Goal: Task Accomplishment & Management: Use online tool/utility

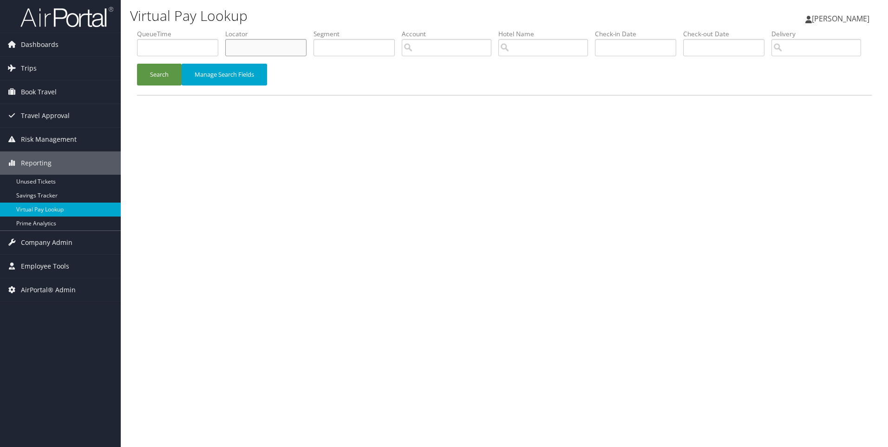
click at [275, 52] on input "text" at bounding box center [265, 47] width 81 height 17
paste input "DLLMHL"
type input "DLLMHL"
click at [137, 64] on button "Search" at bounding box center [159, 75] width 45 height 22
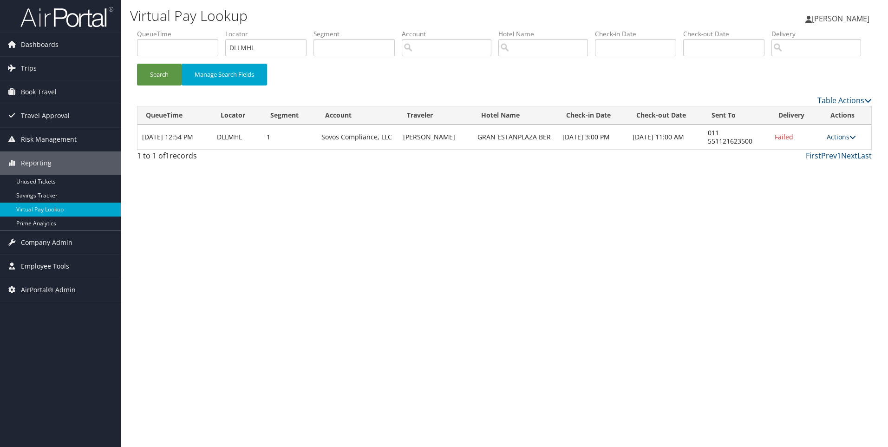
click at [847, 141] on link "Actions" at bounding box center [840, 136] width 29 height 9
click at [802, 201] on link "View Itinerary" at bounding box center [813, 194] width 79 height 16
click at [853, 140] on icon at bounding box center [852, 137] width 6 height 6
click at [803, 154] on link "Resend" at bounding box center [813, 146] width 79 height 16
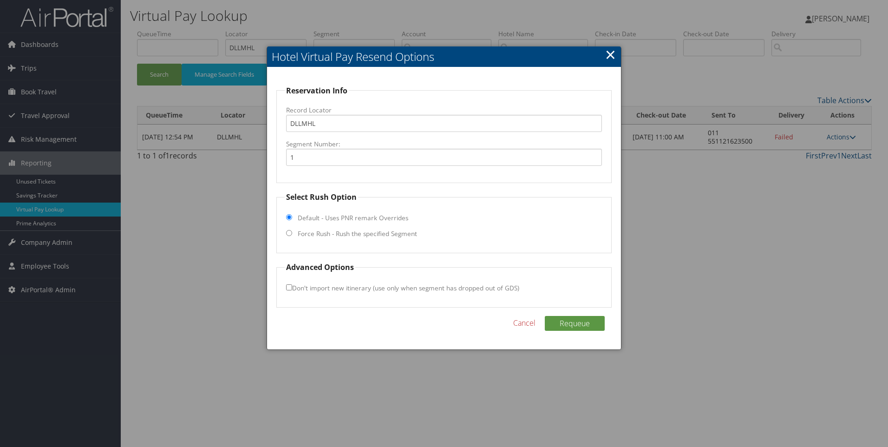
click at [380, 225] on fieldset "Select Rush Option Default - Uses PNR remark Overrides Force Rush - Rush the sp…" at bounding box center [444, 222] width 336 height 62
click at [379, 233] on label "Force Rush - Rush the specified Segment" at bounding box center [357, 233] width 119 height 9
click at [292, 233] on input "Force Rush - Rush the specified Segment" at bounding box center [289, 233] width 6 height 6
radio input "true"
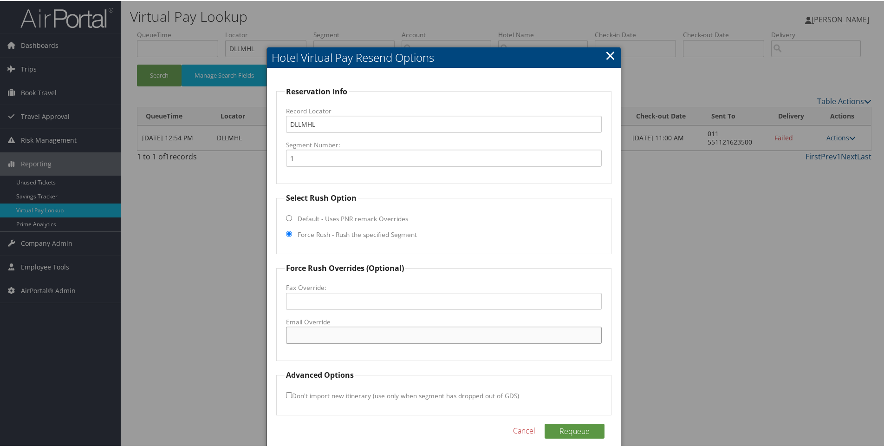
click at [324, 333] on input "Email Override" at bounding box center [444, 333] width 316 height 17
paste input "reservas@estanplaza.com.br"
type input "reservas@estanplaza.com.br"
click at [578, 426] on button "Requeue" at bounding box center [574, 429] width 60 height 15
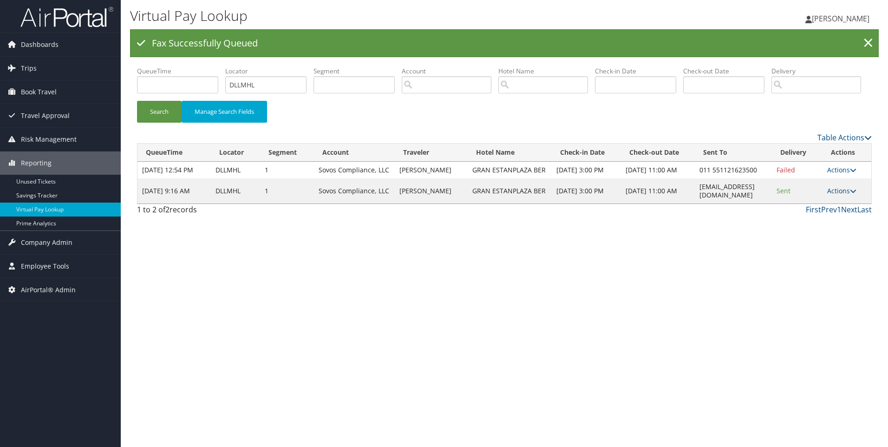
click at [644, 43] on div "Fax Successfully Queued ×" at bounding box center [504, 43] width 748 height 28
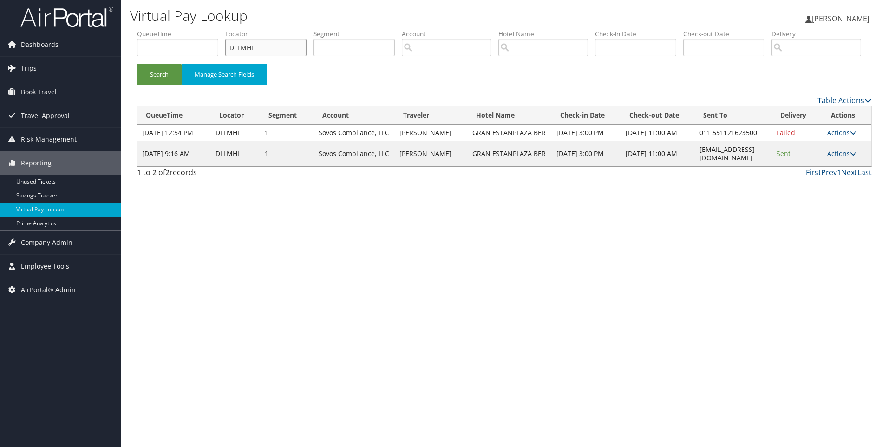
drag, startPoint x: 280, startPoint y: 53, endPoint x: 215, endPoint y: 58, distance: 65.1
click at [215, 29] on ul "QueueTime Locator DLLMHL Segment Account Traveler Hotel Name Check-in Date Chec…" at bounding box center [504, 29] width 734 height 0
paste input "GWD99"
click at [137, 64] on button "Search" at bounding box center [159, 75] width 45 height 22
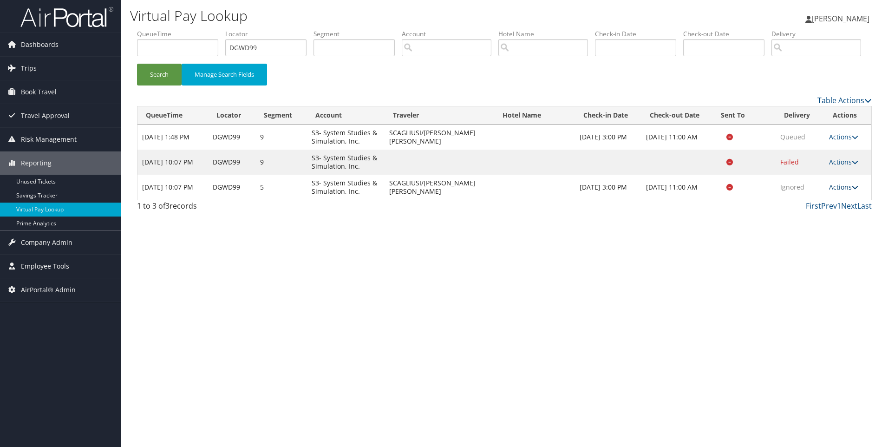
click at [841, 191] on link "Actions" at bounding box center [843, 186] width 29 height 9
click at [817, 240] on link "View Itinerary" at bounding box center [824, 232] width 58 height 16
drag, startPoint x: 282, startPoint y: 47, endPoint x: 177, endPoint y: 45, distance: 104.9
click at [177, 29] on ul "QueueTime Locator DGWD99 Segment Account Traveler Hotel Name Check-in Date Chec…" at bounding box center [504, 29] width 734 height 0
paste input "588RZ"
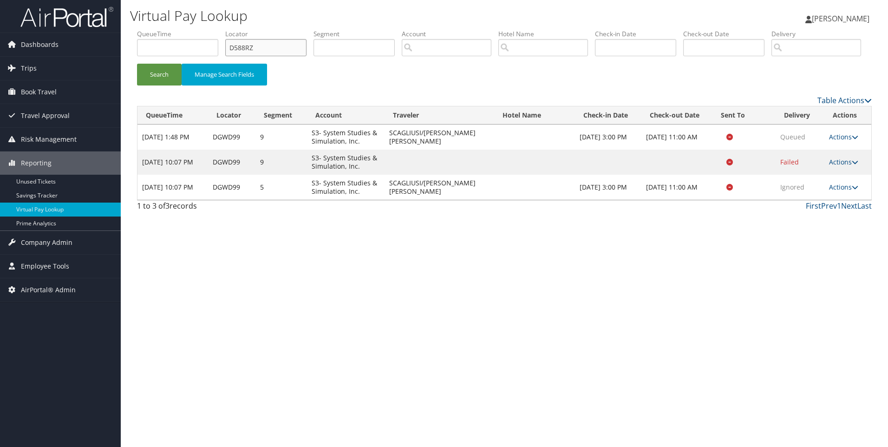
click at [137, 64] on button "Search" at bounding box center [159, 75] width 45 height 22
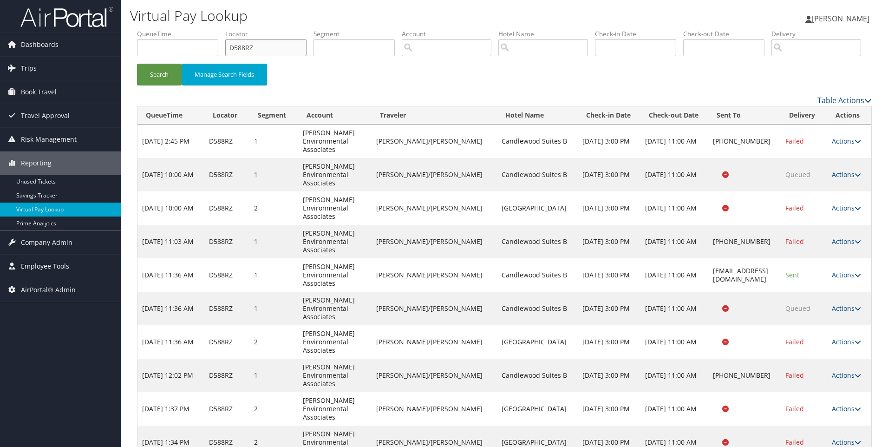
drag, startPoint x: 279, startPoint y: 48, endPoint x: 175, endPoint y: 36, distance: 104.7
click at [175, 29] on ul "QueueTime Locator D588RZ Segment Account Traveler Hotel Name Check-in Date Chec…" at bounding box center [504, 29] width 734 height 0
paste input "KWR3W"
type input "DKWR3W"
click at [137, 64] on button "Search" at bounding box center [159, 75] width 45 height 22
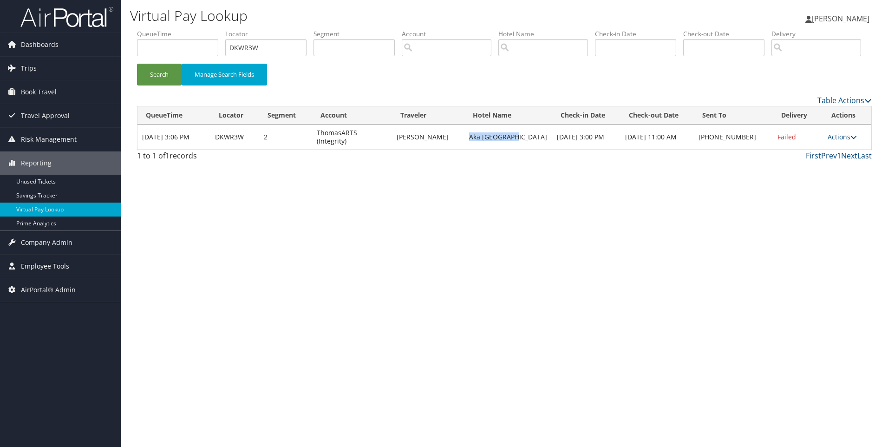
drag, startPoint x: 526, startPoint y: 167, endPoint x: 473, endPoint y: 173, distance: 54.2
click at [473, 149] on td "Aka West Palm" at bounding box center [508, 136] width 88 height 25
copy td "Aka West Palm"
click at [832, 141] on link "Actions" at bounding box center [841, 136] width 29 height 9
click at [809, 158] on link "Resend" at bounding box center [813, 151] width 79 height 16
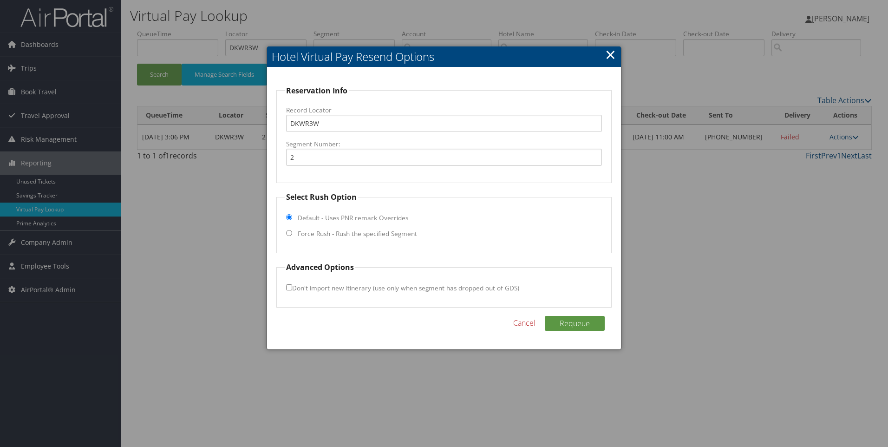
click at [298, 236] on label "Force Rush - Rush the specified Segment" at bounding box center [357, 233] width 119 height 9
click at [292, 236] on input "Force Rush - Rush the specified Segment" at bounding box center [289, 233] width 6 height 6
radio input "true"
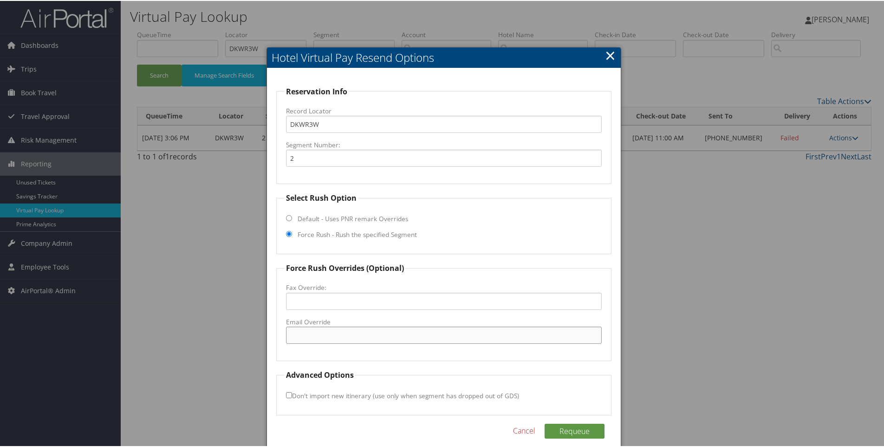
click at [294, 332] on input "Email Override" at bounding box center [444, 333] width 316 height 17
paste input "akawp@stayaka.com"
type input "akawp@stayaka.com"
click at [566, 425] on button "Requeue" at bounding box center [574, 429] width 60 height 15
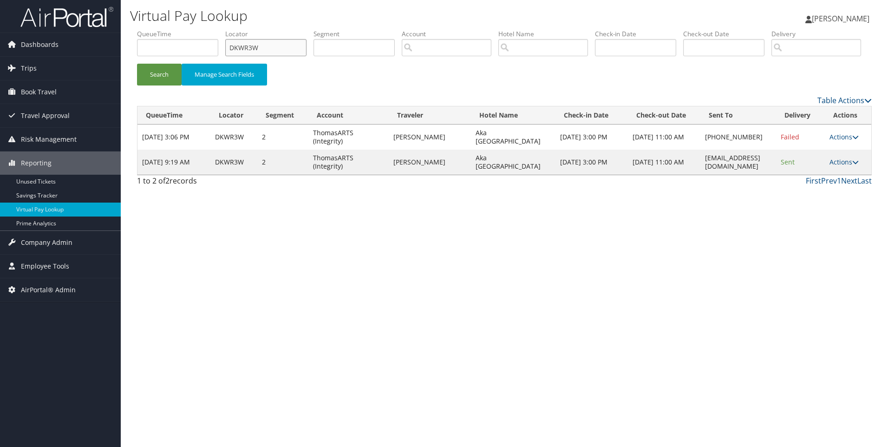
drag, startPoint x: 292, startPoint y: 45, endPoint x: 156, endPoint y: 51, distance: 136.1
click at [156, 29] on ul "QueueTime Locator DKWR3W Segment Account Traveler Hotel Name Check-in Date Chec…" at bounding box center [504, 29] width 734 height 0
paste input "Retrieving data. Wait a few seconds and try to cut or copy again."
click at [137, 64] on button "Search" at bounding box center [159, 75] width 45 height 22
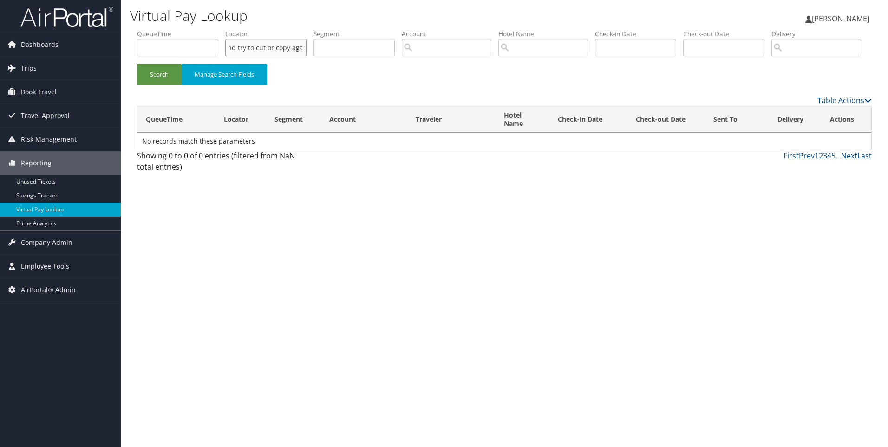
scroll to position [0, 0]
click at [299, 47] on input "Retrieving data. Wait a few seconds and try to cut or copy again." at bounding box center [265, 47] width 81 height 17
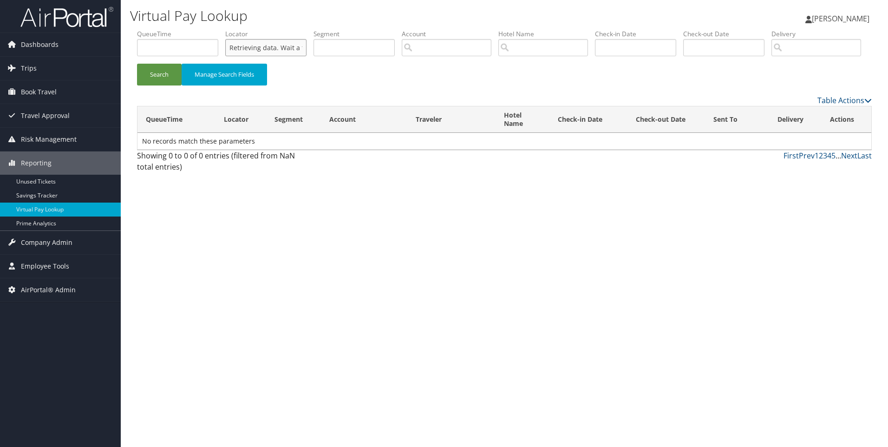
click at [256, 45] on input "Retrieving data. Wait a few seconds and try to cut or copy again." at bounding box center [265, 47] width 81 height 17
click at [269, 53] on input "Retrieving data. Wait a few seconds and try to cut or copy again." at bounding box center [265, 47] width 81 height 17
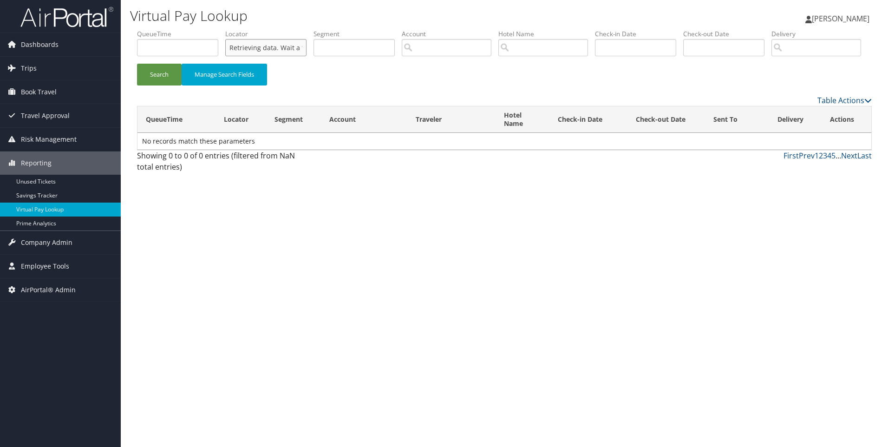
click at [269, 53] on input "Retrieving data. Wait a few seconds and try to cut or copy again." at bounding box center [265, 47] width 81 height 17
paste input "DCYK0H"
click at [137, 64] on button "Search" at bounding box center [159, 75] width 45 height 22
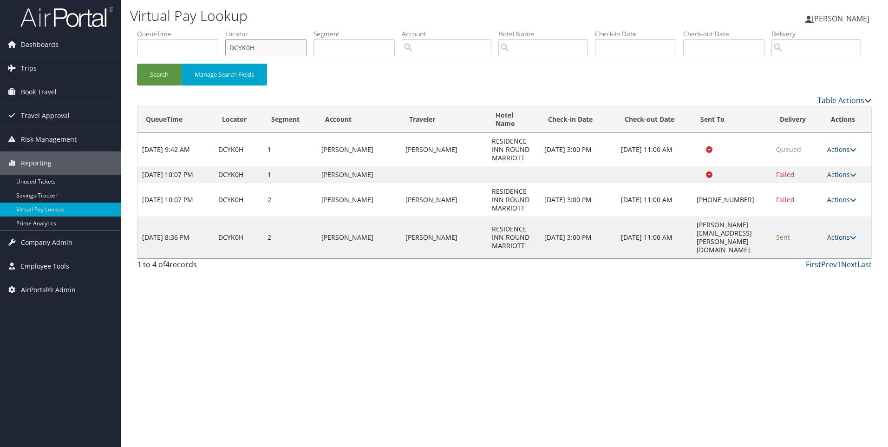
drag, startPoint x: 285, startPoint y: 45, endPoint x: 197, endPoint y: 49, distance: 87.3
click at [197, 29] on ul "QueueTime Locator DCYK0H Segment Account Traveler Hotel Name Check-in Date Chec…" at bounding box center [504, 29] width 734 height 0
paste input "DCJN1"
click at [137, 64] on button "Search" at bounding box center [159, 75] width 45 height 22
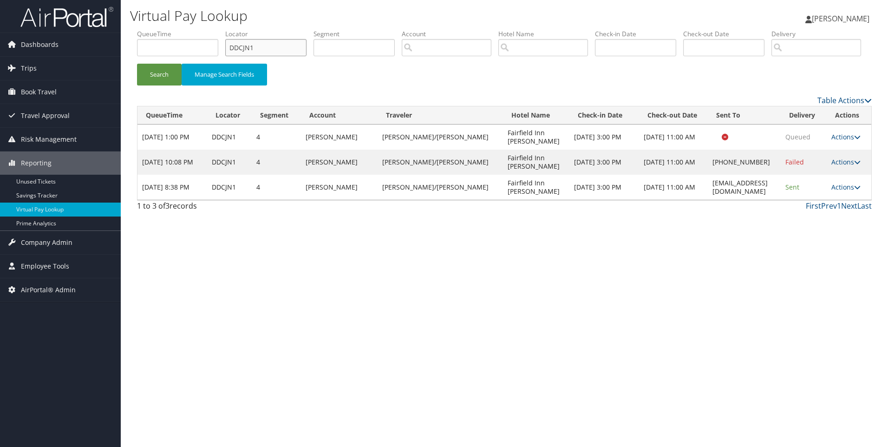
drag, startPoint x: 275, startPoint y: 50, endPoint x: 177, endPoint y: 43, distance: 97.7
click at [177, 29] on ul "QueueTime Locator DDCJN1 Segment Account Traveler Hotel Name Check-in Date Chec…" at bounding box center [504, 29] width 734 height 0
paste input "Retrieving data. Wait a few seconds and try to cut or copy again."
type input "Retrieving data. Wait a few seconds and try to cut or copy again."
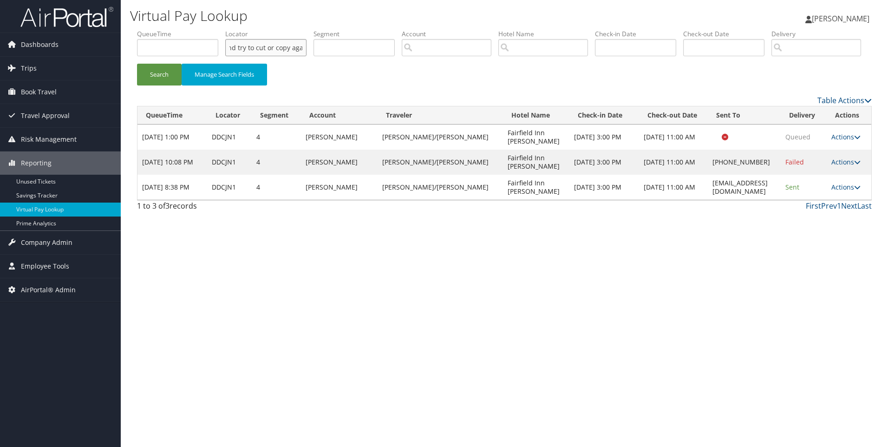
scroll to position [0, 0]
click at [277, 44] on input "Retrieving data. Wait a few seconds and try to cut or copy again." at bounding box center [265, 47] width 81 height 17
paste input "text"
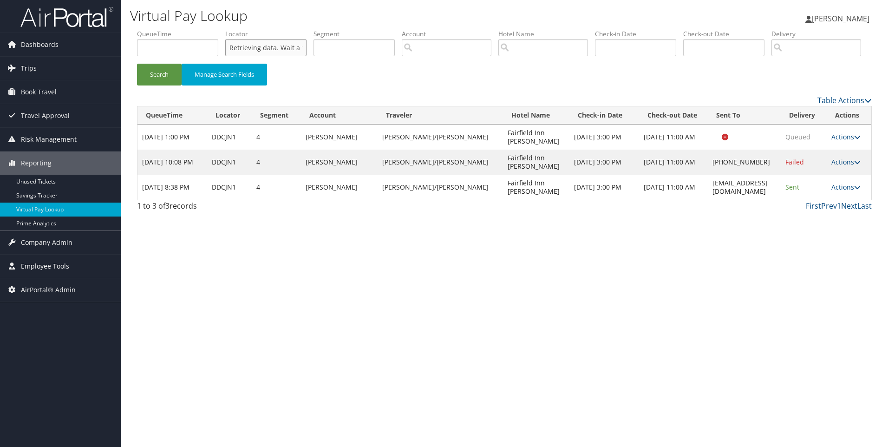
scroll to position [0, 118]
click at [277, 44] on input "Retrieving data. Wait a few seconds and try to cut or copy again." at bounding box center [265, 47] width 81 height 17
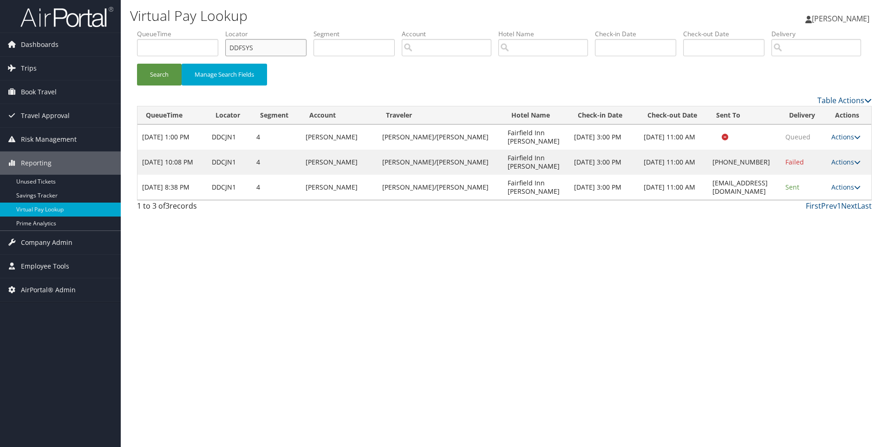
click at [137, 64] on button "Search" at bounding box center [159, 75] width 45 height 22
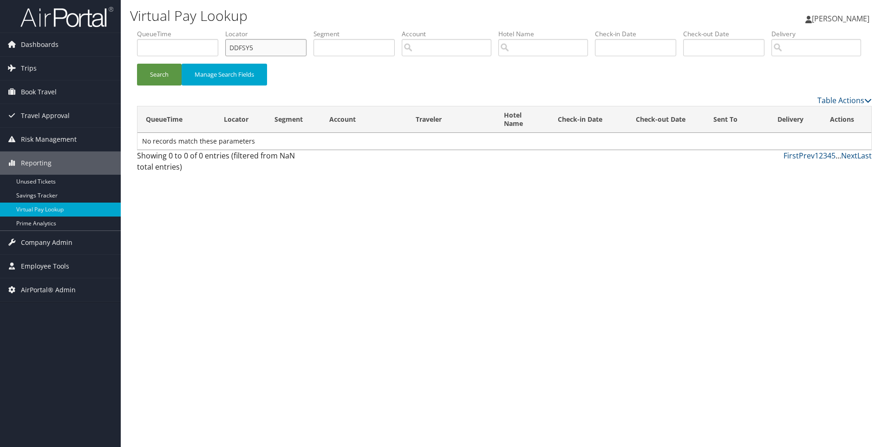
click at [137, 64] on button "Search" at bounding box center [159, 75] width 45 height 22
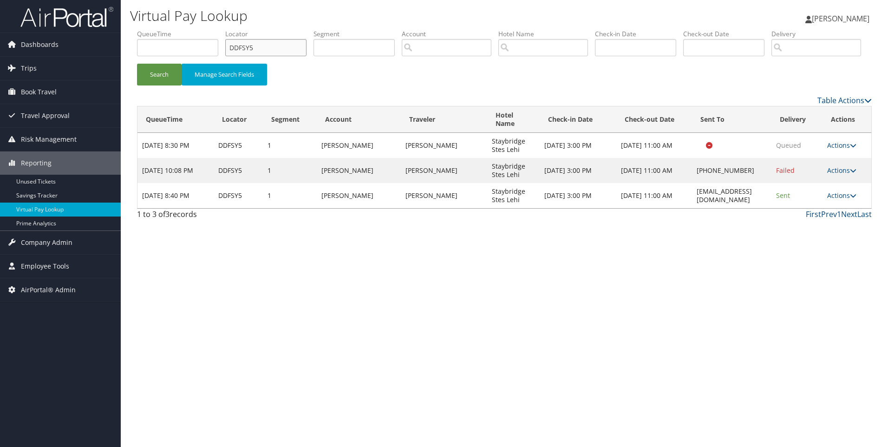
drag, startPoint x: 280, startPoint y: 50, endPoint x: 187, endPoint y: 45, distance: 93.5
click at [187, 29] on ul "QueueTime Locator DDFSY5 Segment Account Traveler Hotel Name Check-in Date Chec…" at bounding box center [504, 29] width 734 height 0
paste input "5ZFCP"
type input "D5ZFCP"
click at [137, 64] on button "Search" at bounding box center [159, 75] width 45 height 22
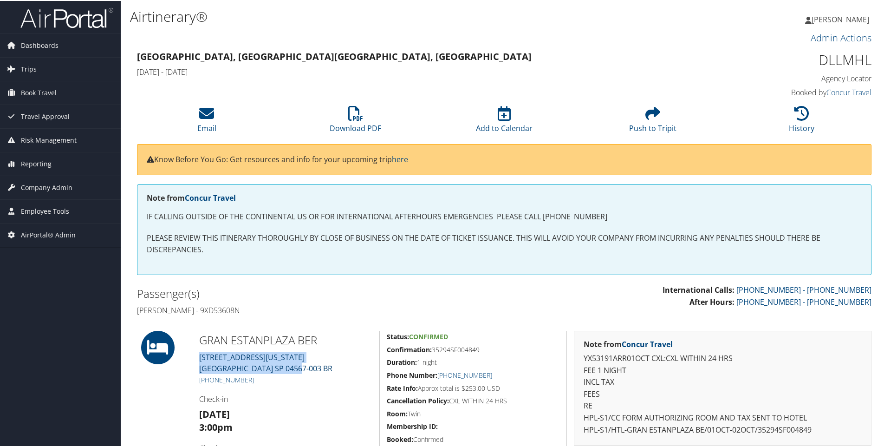
drag, startPoint x: 328, startPoint y: 364, endPoint x: 201, endPoint y: 357, distance: 127.8
click at [201, 357] on div "GRAN ESTANPLAZA BER Rua Arizona 1517 Sao Paulo SP 04567-003 BR +55 (112) 162-35…" at bounding box center [285, 415] width 187 height 170
copy link "Rua Arizona 1517 Sao Paulo SP 04567-003 BR"
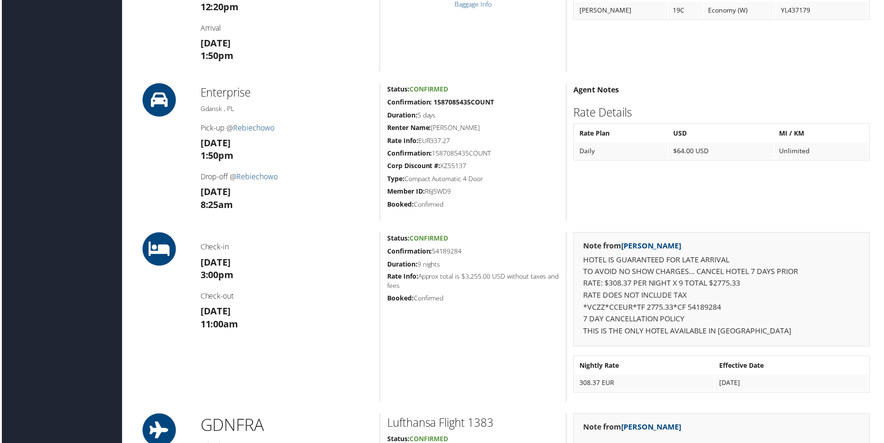
scroll to position [782, 0]
